Goal: Entertainment & Leisure: Consume media (video, audio)

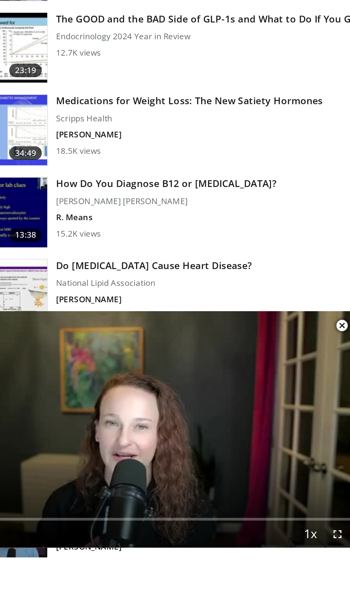
scroll to position [518, 0]
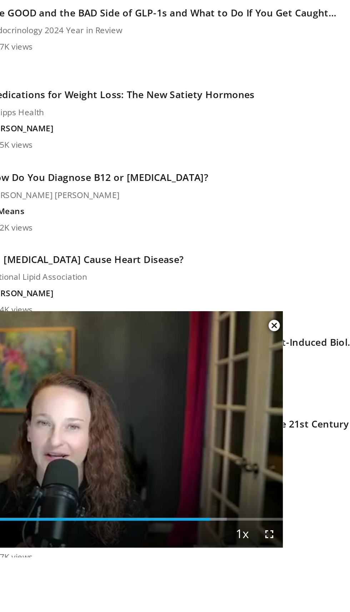
click at [143, 607] on div "Pause Skip Backward Skip Forward Unmute Current Time 21:47 / Duration 26:19 Loa…" at bounding box center [115, 600] width 221 height 14
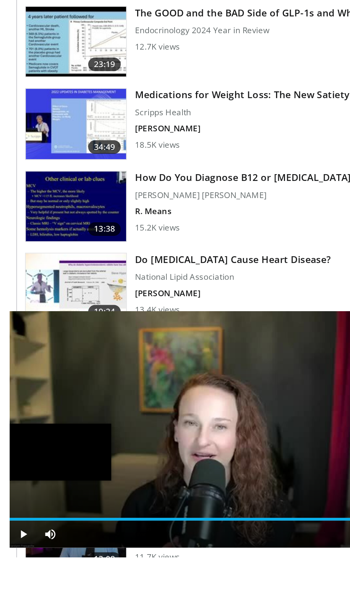
click at [17, 593] on div "Loaded : 85.49% 22:07 21:27" at bounding box center [115, 589] width 221 height 7
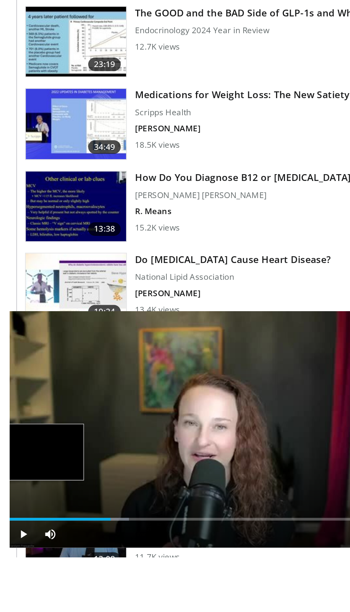
scroll to position [608, 0]
